Goal: Information Seeking & Learning: Understand process/instructions

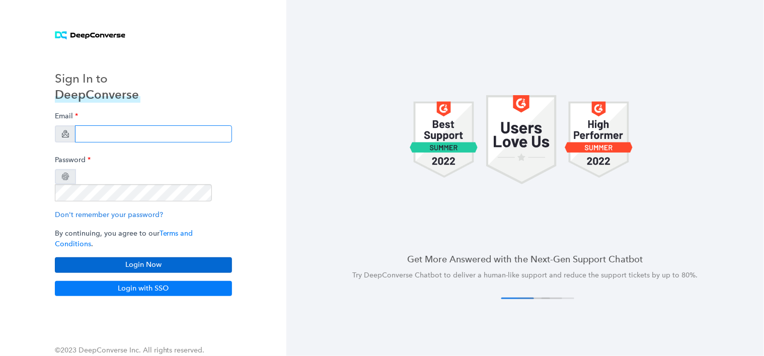
type input "halie.seegmiller@familysearch.org"
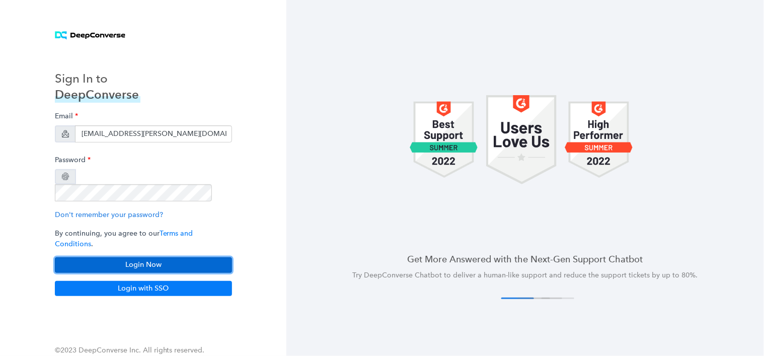
click at [119, 257] on button "Login Now" at bounding box center [143, 264] width 177 height 15
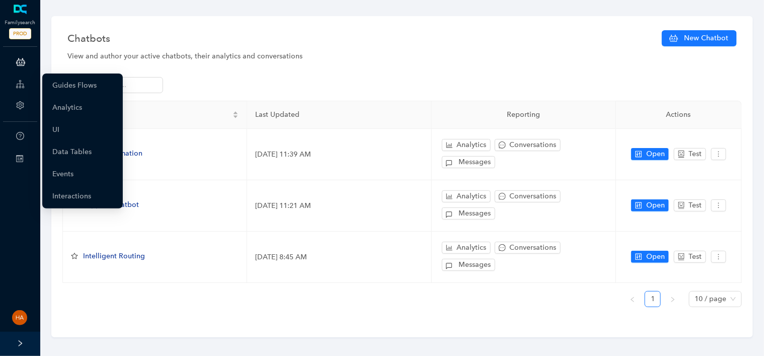
click at [26, 77] on div "Guide" at bounding box center [20, 84] width 36 height 20
click at [52, 82] on link "Guides Flows" at bounding box center [74, 85] width 44 height 20
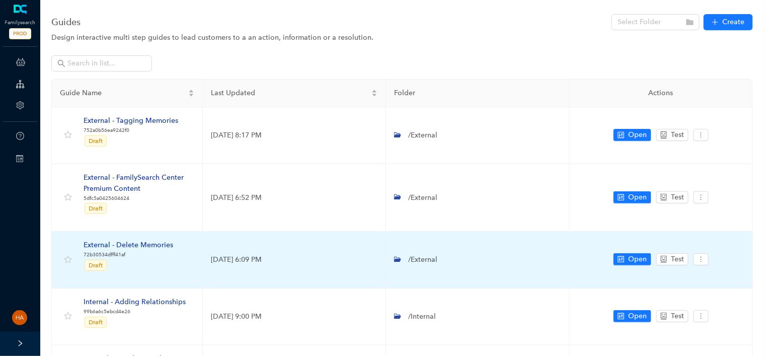
click at [138, 246] on div "External - Delete Memories" at bounding box center [128, 244] width 90 height 11
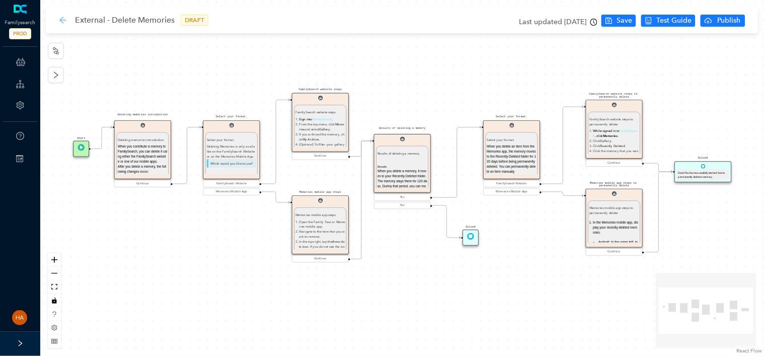
click at [59, 21] on icon "arrow-left" at bounding box center [63, 20] width 8 height 8
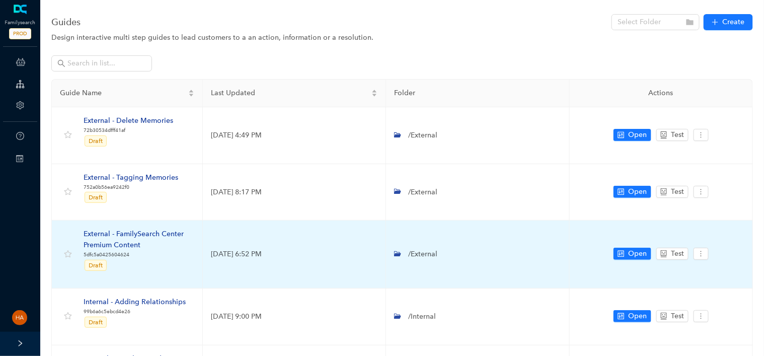
click at [138, 235] on div "External - FamilySearch Center Premium Content" at bounding box center [138, 239] width 111 height 22
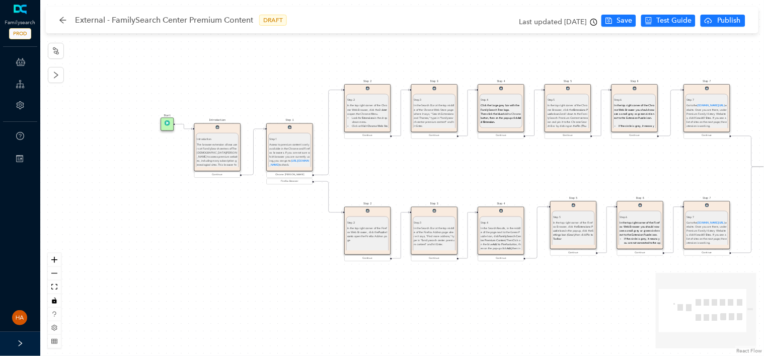
drag, startPoint x: 327, startPoint y: 177, endPoint x: 414, endPoint y: 172, distance: 87.7
click at [414, 172] on div "Step 7 Step 7 Go to the familysearch.org/centers/portal website. Once you are t…" at bounding box center [401, 178] width 723 height 356
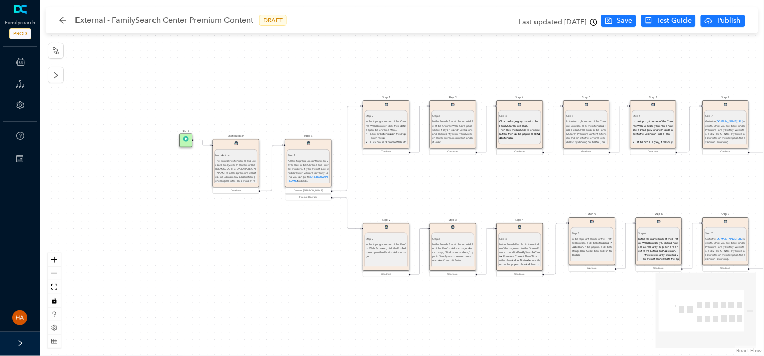
drag, startPoint x: 541, startPoint y: 182, endPoint x: 559, endPoint y: 198, distance: 24.6
click at [559, 198] on div "Step 7 Step 7 Go to the [DOMAIN_NAME][URL] website. Once you are there, under P…" at bounding box center [401, 178] width 723 height 356
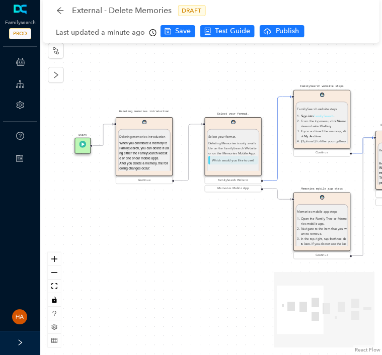
click at [199, 233] on div "Start Select your format. Select your format. When you delete an item from the …" at bounding box center [211, 177] width 342 height 355
click at [141, 155] on span "When you contribute a memory to FamilySearch, you can delete it using either th…" at bounding box center [143, 151] width 49 height 18
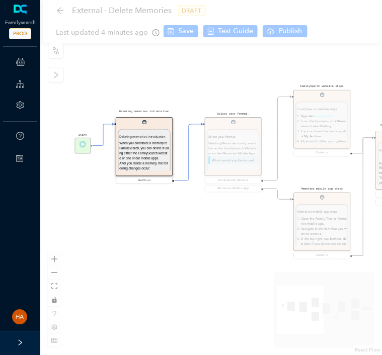
click at [141, 155] on span "When you contribute a memory to FamilySearch, you can delete it using either th…" at bounding box center [143, 151] width 49 height 18
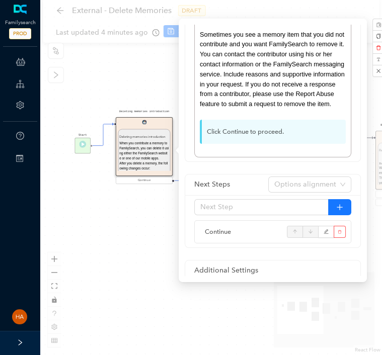
scroll to position [320, 0]
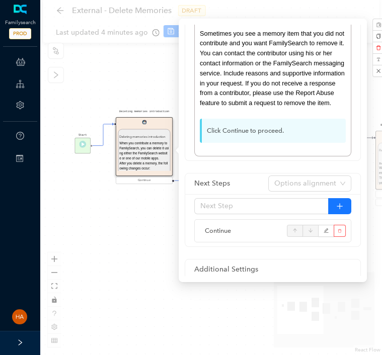
click at [80, 232] on div "Start Select your format. Select your format. When you delete an item from the …" at bounding box center [211, 177] width 342 height 355
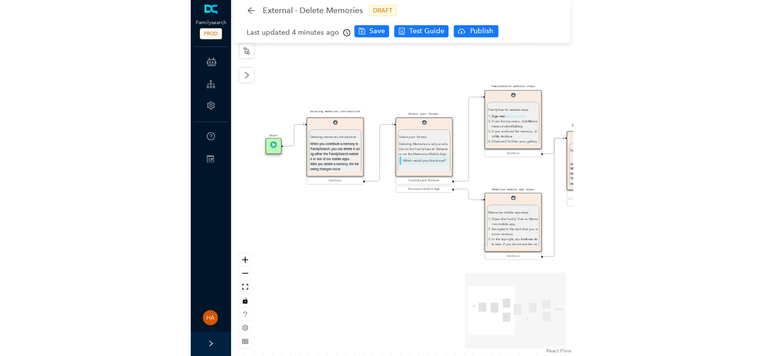
scroll to position [0, 0]
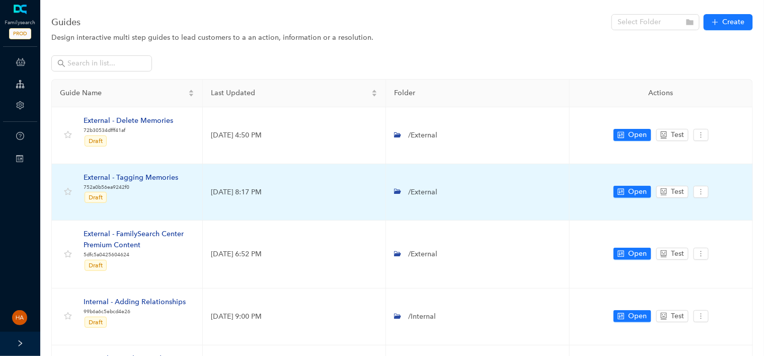
click at [130, 178] on div "External - Tagging Memories" at bounding box center [130, 177] width 95 height 11
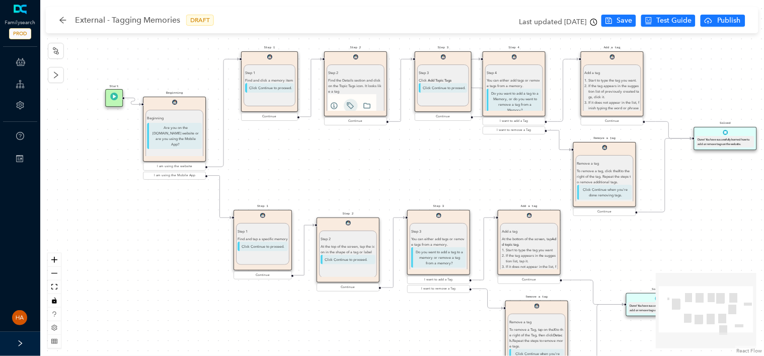
drag, startPoint x: 316, startPoint y: 125, endPoint x: 340, endPoint y: 149, distance: 33.8
click at [340, 151] on div "Start Beginning Beginning Are you on the [DOMAIN_NAME] website or are you using…" at bounding box center [401, 178] width 723 height 356
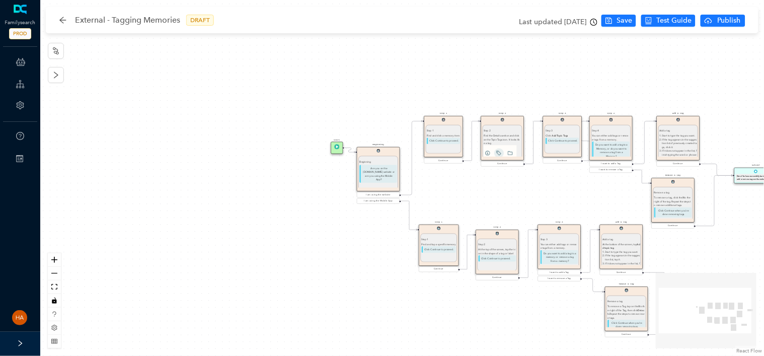
drag, startPoint x: 402, startPoint y: 164, endPoint x: 482, endPoint y: 205, distance: 89.8
click at [553, 204] on div "Start Beginning Beginning Are you on the [DOMAIN_NAME] website or are you using…" at bounding box center [401, 178] width 723 height 356
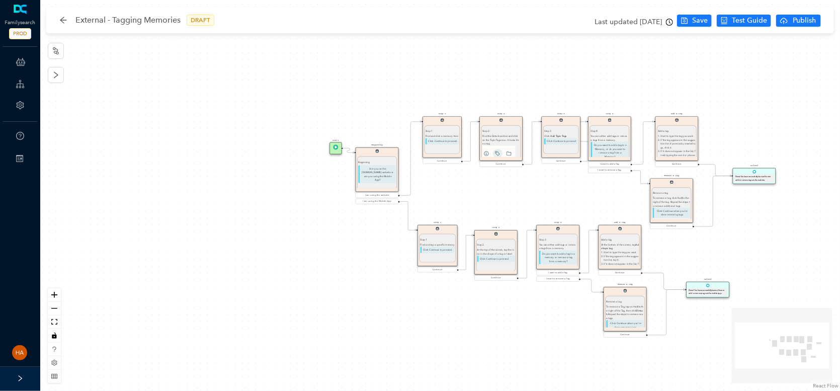
click at [378, 177] on p "Are you on the FamilySearch.org website or are you using the Mobile App?" at bounding box center [377, 174] width 38 height 18
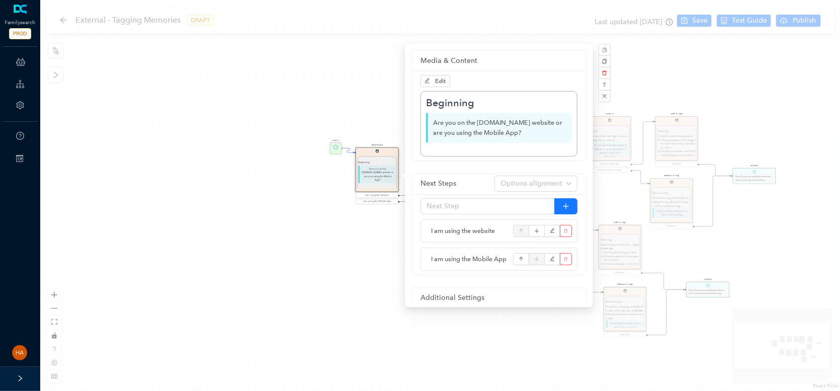
click at [262, 220] on div "Start Beginning Beginning Are you on the FamilySearch.org website or are you us…" at bounding box center [440, 195] width 800 height 391
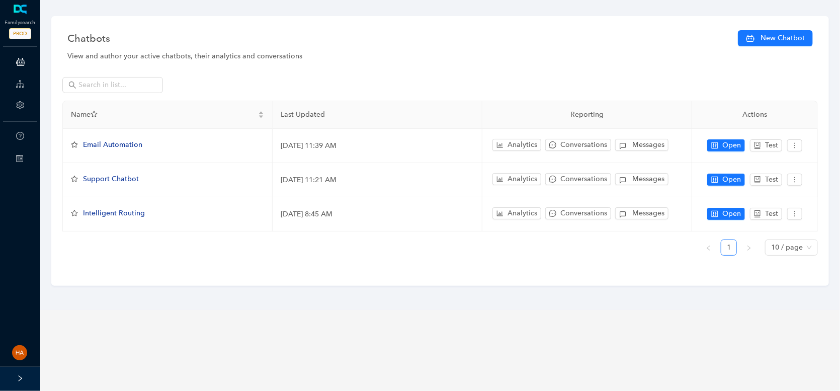
click at [26, 74] on div "Guide" at bounding box center [20, 84] width 36 height 20
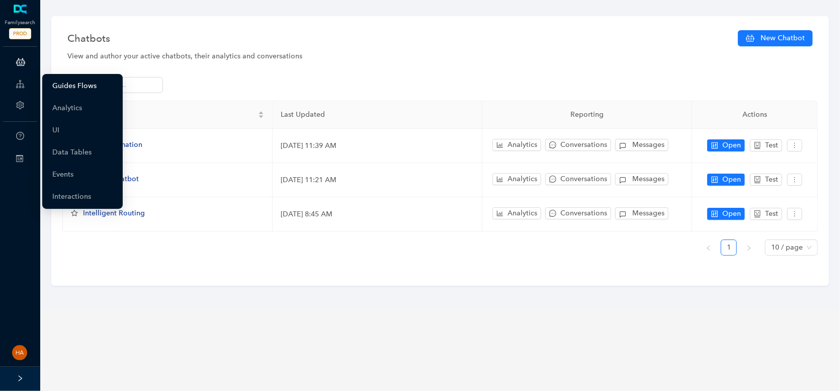
click at [52, 86] on link "Guides Flows" at bounding box center [74, 86] width 44 height 20
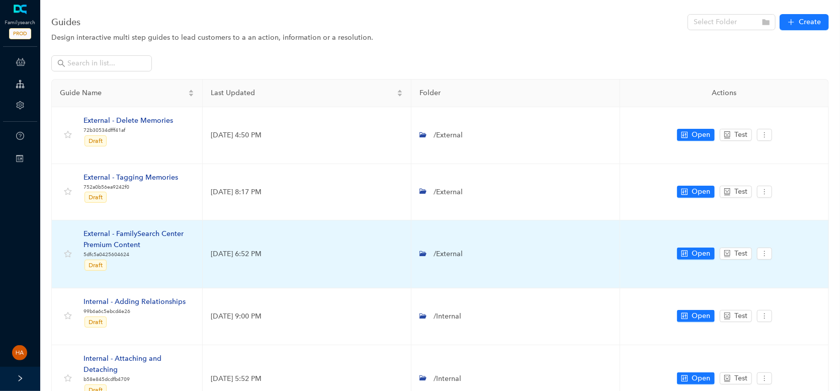
click at [151, 234] on div "External - FamilySearch Center Premium Content" at bounding box center [138, 239] width 111 height 22
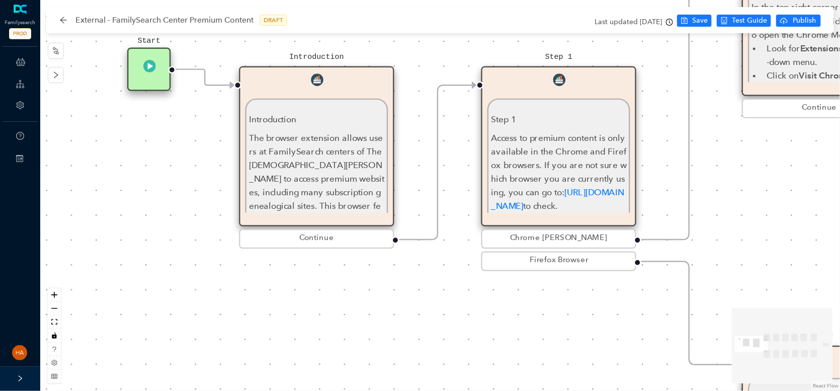
drag, startPoint x: 249, startPoint y: 275, endPoint x: 340, endPoint y: 306, distance: 95.8
click at [340, 306] on div "Step 7 Step 7 Go to the [DOMAIN_NAME][URL] website. Once you are there, under P…" at bounding box center [440, 195] width 800 height 391
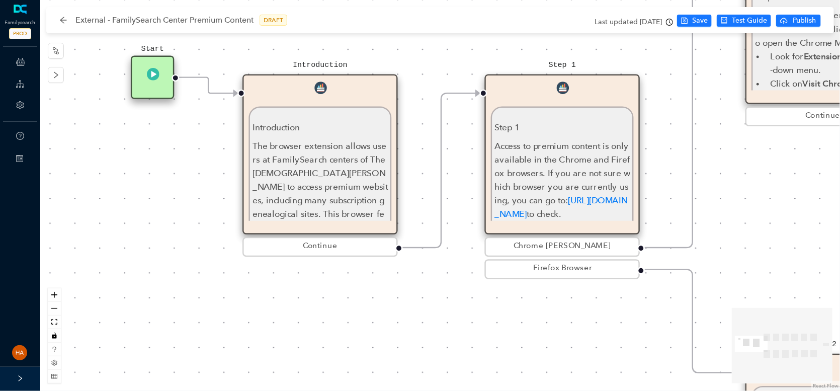
click at [348, 300] on div "Step 7 Step 7 Go to the familysearch.org/centers/portal website. Once you are t…" at bounding box center [440, 195] width 800 height 391
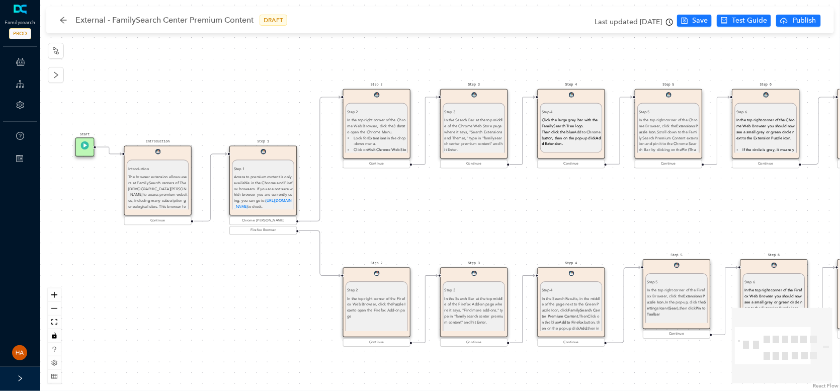
drag, startPoint x: 366, startPoint y: 327, endPoint x: 196, endPoint y: 274, distance: 178.8
click at [196, 274] on div "Step 7 Step 7 Go to the familysearch.org/centers/portal website. Once you are t…" at bounding box center [440, 195] width 800 height 391
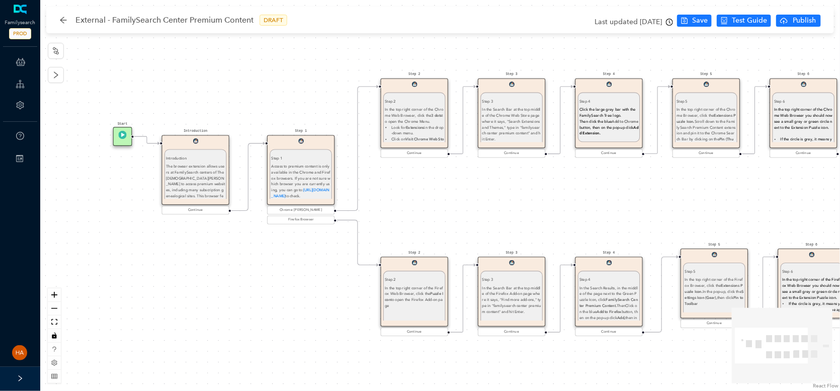
drag, startPoint x: 194, startPoint y: 291, endPoint x: 232, endPoint y: 281, distance: 39.2
click at [232, 281] on div "Step 7 Step 7 Go to the familysearch.org/centers/portal website. Once you are t…" at bounding box center [440, 195] width 800 height 391
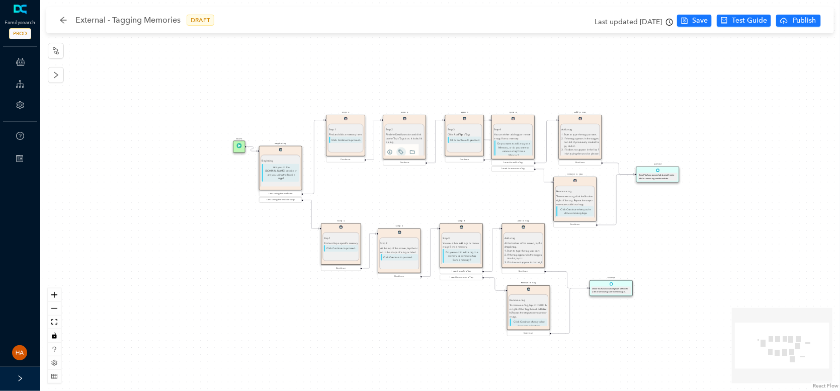
drag, startPoint x: 251, startPoint y: 258, endPoint x: 240, endPoint y: 268, distance: 15.0
click at [240, 268] on div "Start Beginning Beginning Are you on the [DOMAIN_NAME] website or are you using…" at bounding box center [440, 195] width 800 height 391
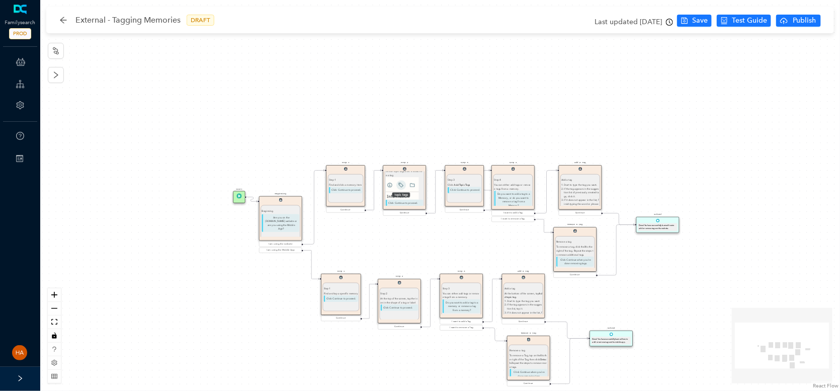
scroll to position [39, 0]
click at [391, 246] on div "Start Beginning Beginning Are you on the FamilySearch.org website or are you us…" at bounding box center [440, 195] width 800 height 391
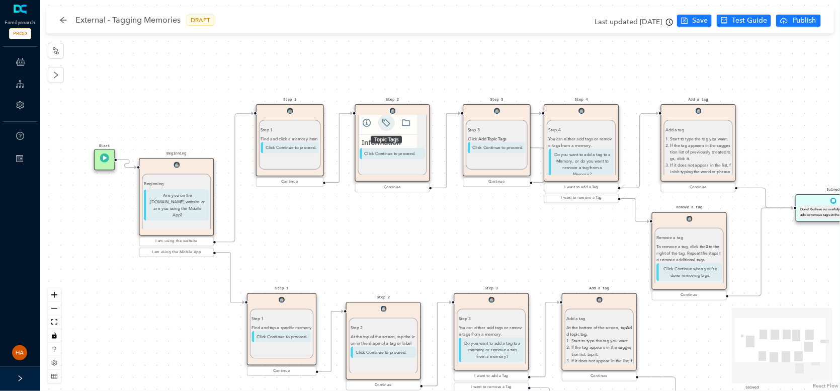
drag, startPoint x: 188, startPoint y: 292, endPoint x: 121, endPoint y: 313, distance: 70.2
click at [121, 313] on div "Start Beginning Beginning Are you on the FamilySearch.org website or are you us…" at bounding box center [440, 195] width 800 height 391
